Goal: Information Seeking & Learning: Learn about a topic

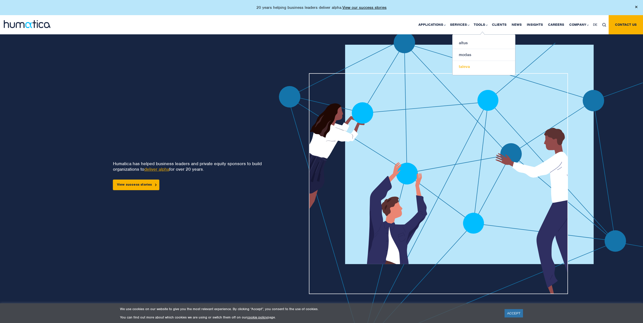
click at [469, 66] on link "taleva" at bounding box center [484, 67] width 63 height 12
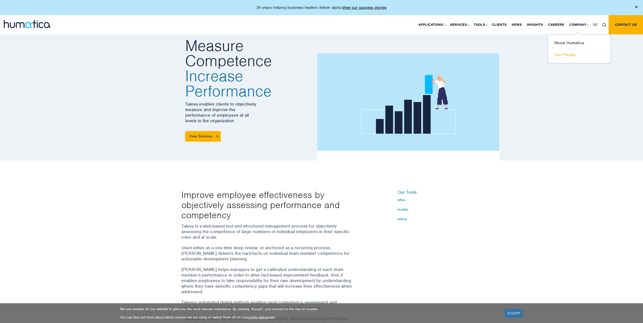
click at [563, 55] on link "Our People" at bounding box center [579, 55] width 63 height 12
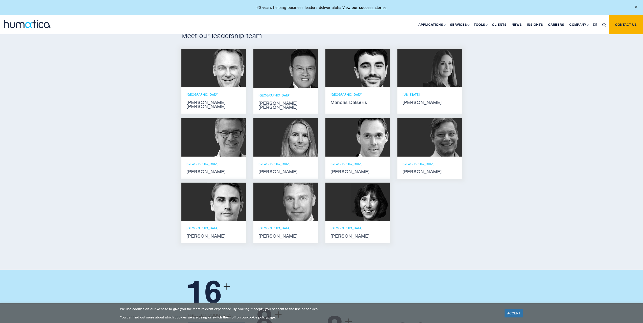
scroll to position [303, 0]
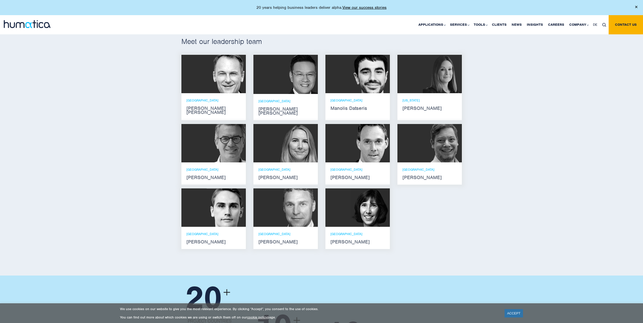
click at [504, 96] on div "Meet our leadership team Andros Payne He holds degrees in Electrical and Mechan…" at bounding box center [321, 145] width 643 height 262
click at [414, 102] on div "NEW YORK Melissa Mounce" at bounding box center [430, 104] width 54 height 12
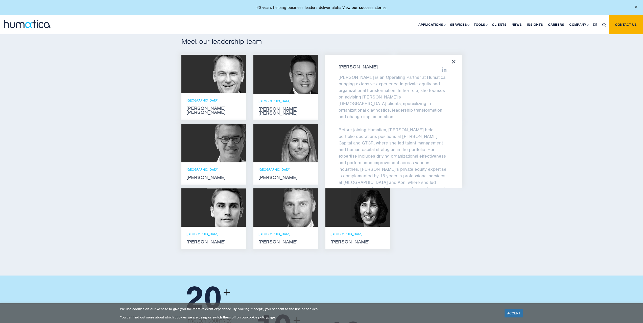
click at [454, 62] on icon at bounding box center [454, 62] width 4 height 4
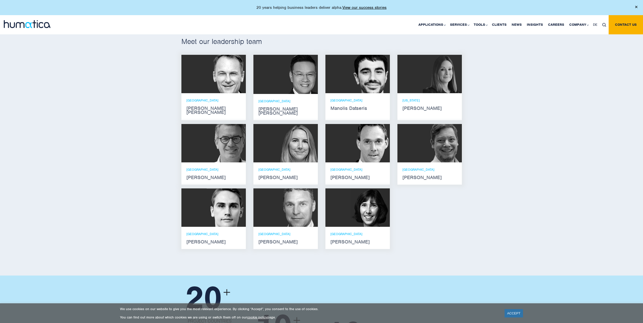
click at [207, 212] on img at bounding box center [226, 208] width 39 height 38
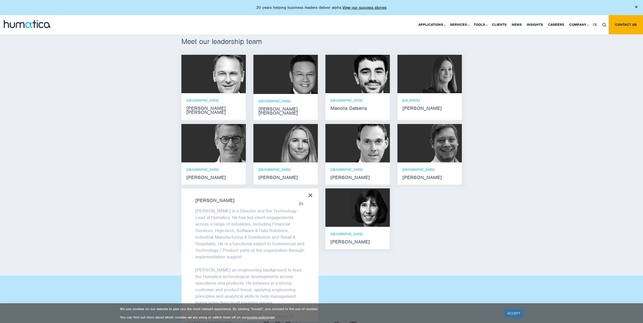
click at [310, 194] on icon at bounding box center [311, 196] width 4 height 4
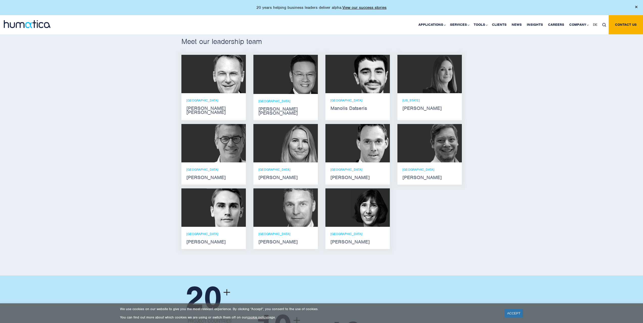
click at [231, 168] on p "PARIS" at bounding box center [214, 170] width 54 height 4
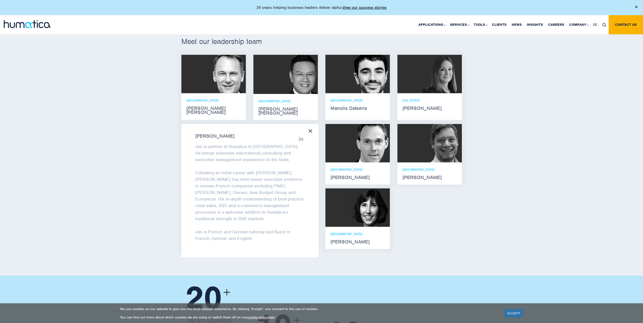
click at [308, 124] on div "Jan Löning Jan is partner at Humatica in Paris. He brings extensive internation…" at bounding box center [249, 190] width 137 height 133
click at [232, 100] on p "ZURICH" at bounding box center [214, 100] width 54 height 4
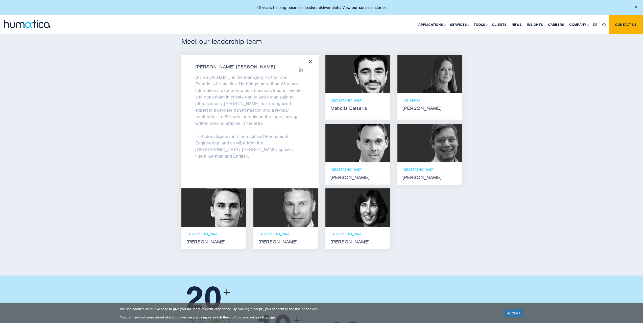
click at [310, 61] on icon at bounding box center [311, 62] width 4 height 4
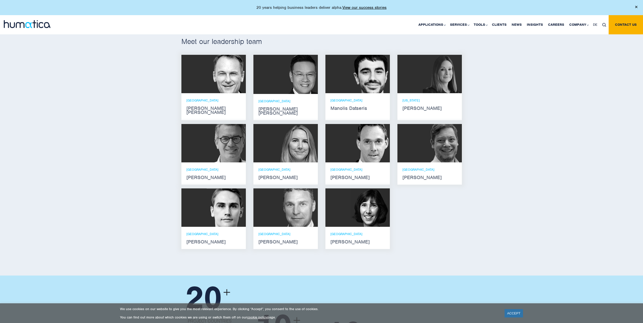
click at [347, 97] on div "London Manolis Datseris" at bounding box center [358, 104] width 64 height 22
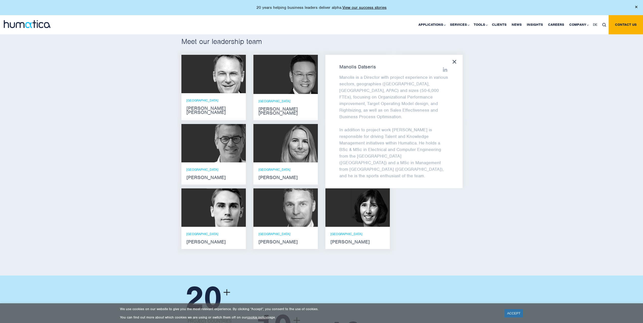
click at [455, 61] on icon at bounding box center [455, 62] width 4 height 4
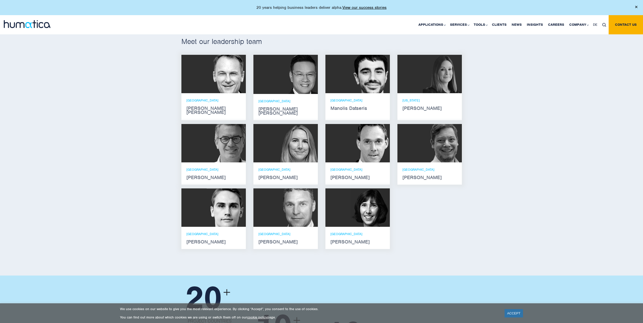
click at [295, 105] on div "SINGAPORE Jen Jee Chan" at bounding box center [286, 107] width 54 height 16
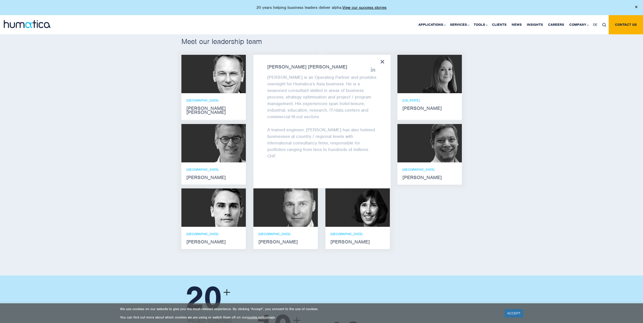
click at [385, 60] on div "Jen Jee Chan Jen Jee is an Operating Partner and provides oversight for Humatic…" at bounding box center [322, 121] width 137 height 133
click at [384, 60] on icon at bounding box center [383, 62] width 4 height 4
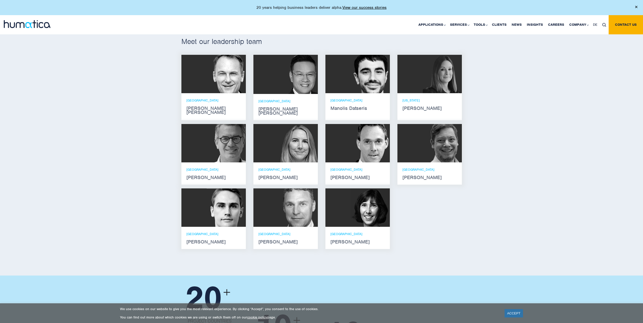
click at [373, 176] on strong "Andreas Knobloch" at bounding box center [358, 178] width 54 height 4
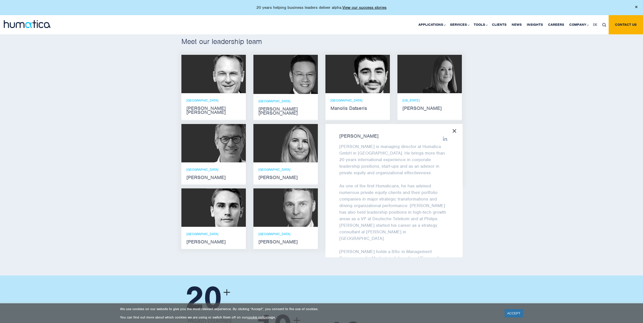
click at [455, 129] on icon at bounding box center [455, 131] width 4 height 4
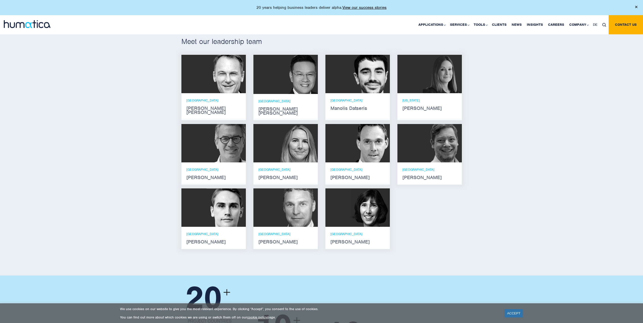
click at [440, 176] on strong "Claudio Limacher" at bounding box center [430, 178] width 54 height 4
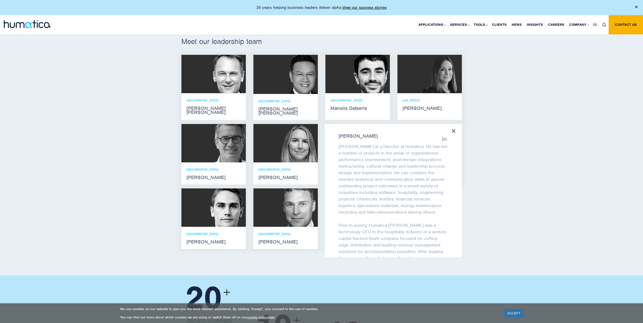
click at [453, 129] on icon at bounding box center [454, 131] width 4 height 4
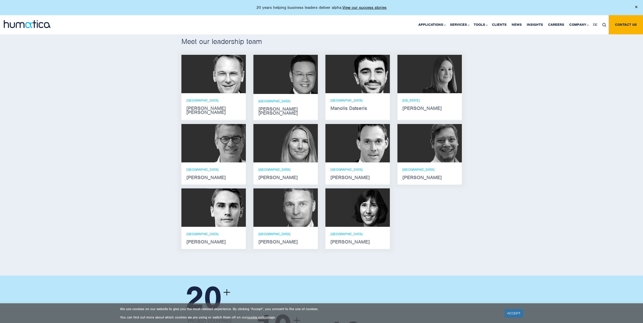
click at [356, 240] on strong "Karen Wright" at bounding box center [358, 242] width 54 height 4
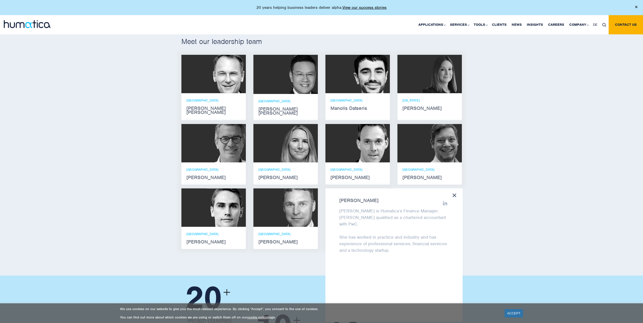
click at [457, 190] on div "Karen Wright Karen is Humatica’s Finance Manager. Karen qualified as a chartere…" at bounding box center [394, 255] width 137 height 133
click at [292, 232] on p "[GEOGRAPHIC_DATA]" at bounding box center [286, 234] width 54 height 4
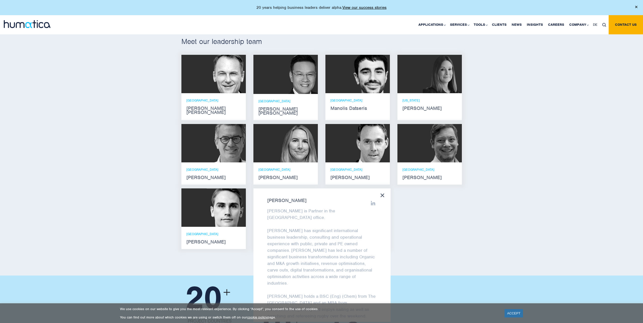
click at [383, 194] on div at bounding box center [383, 196] width 4 height 5
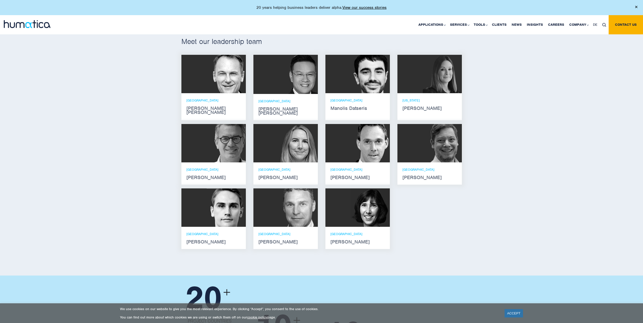
click at [290, 232] on div "London Bryan Turner" at bounding box center [286, 238] width 54 height 12
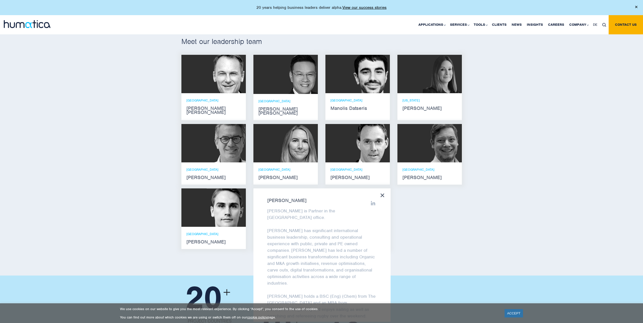
click at [371, 201] on icon at bounding box center [373, 203] width 5 height 5
